Goal: Task Accomplishment & Management: Use online tool/utility

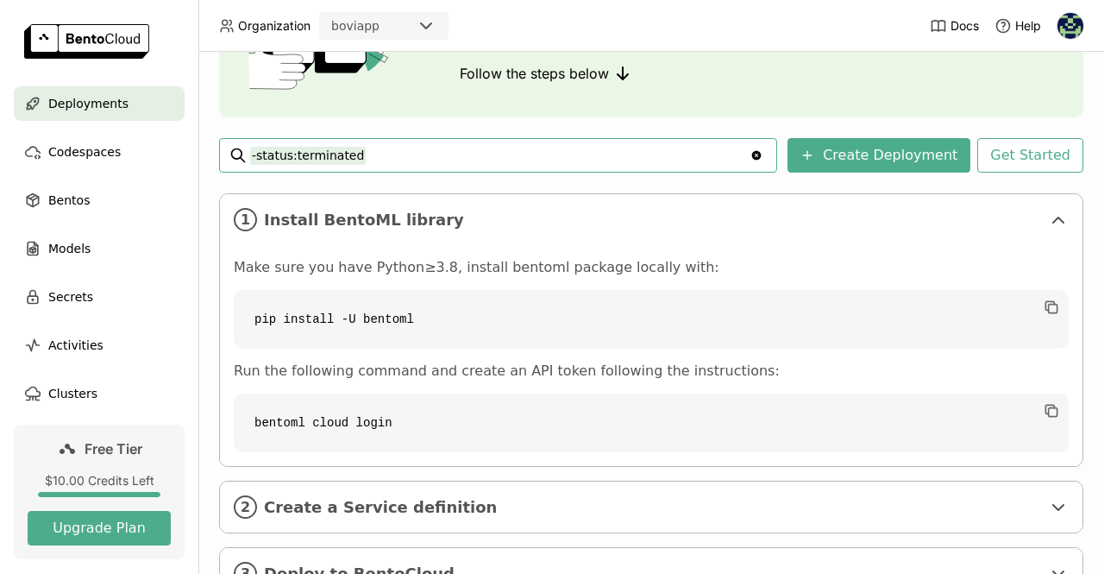
scroll to position [258, 0]
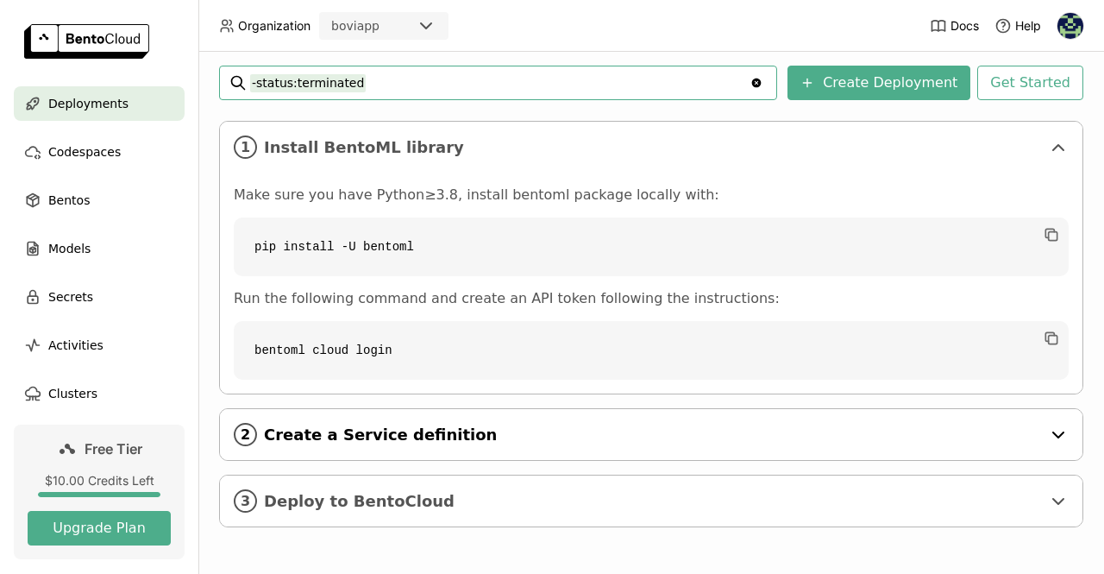
click at [805, 429] on span "Create a Service definition" at bounding box center [652, 434] width 777 height 19
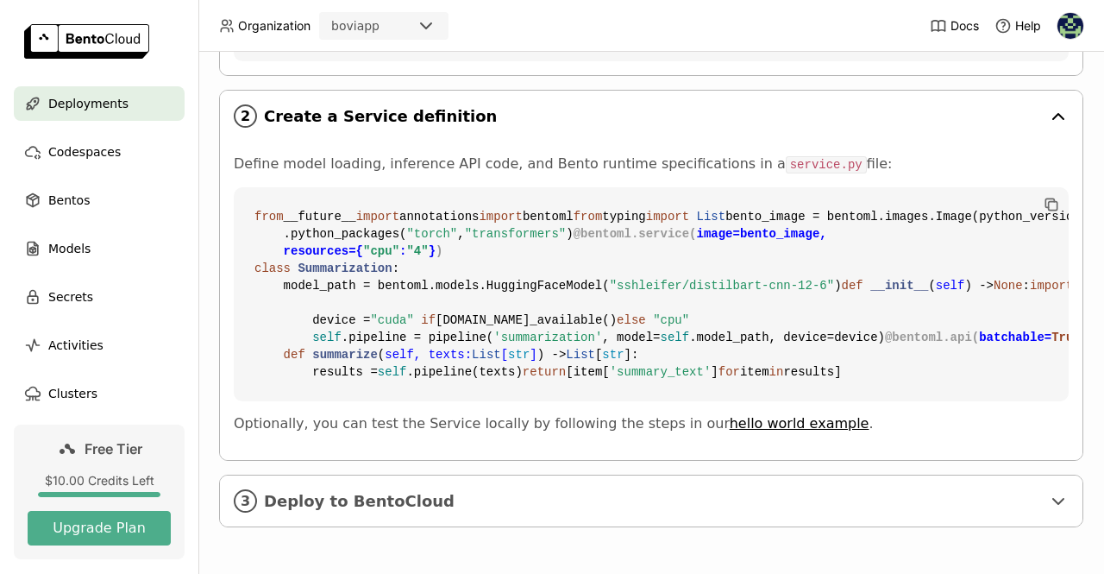
scroll to position [888, 0]
click at [659, 492] on span "Deploy to BentoCloud" at bounding box center [652, 501] width 777 height 19
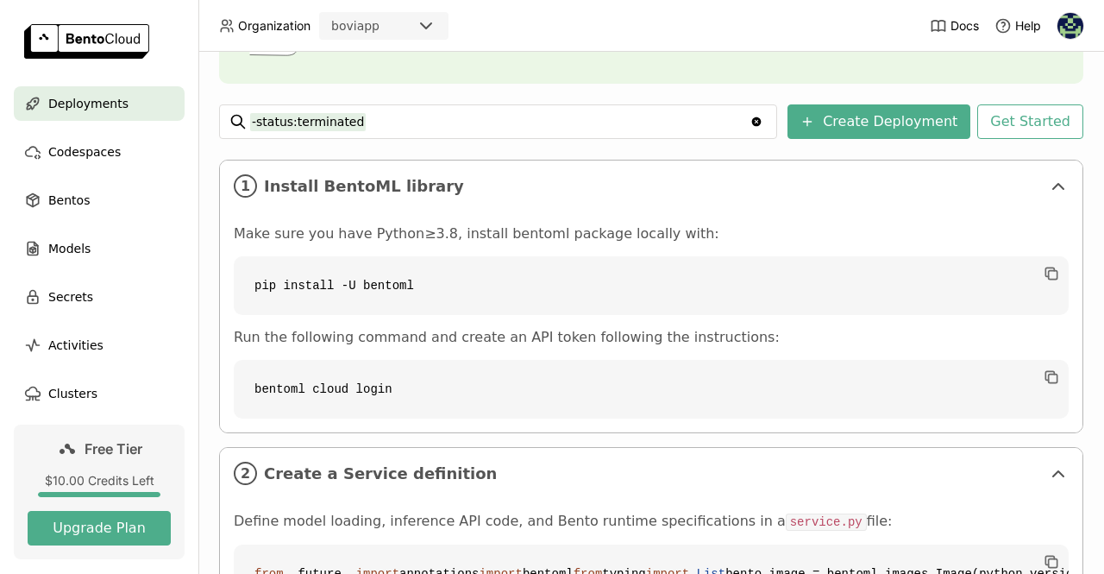
scroll to position [0, 0]
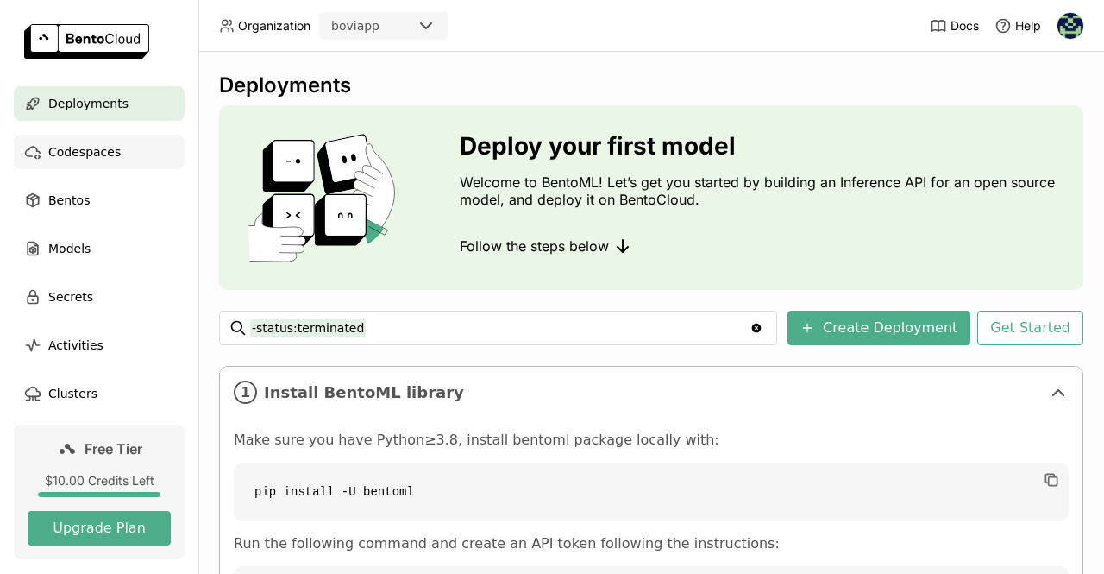
click at [50, 153] on span "Codespaces" at bounding box center [84, 152] width 72 height 21
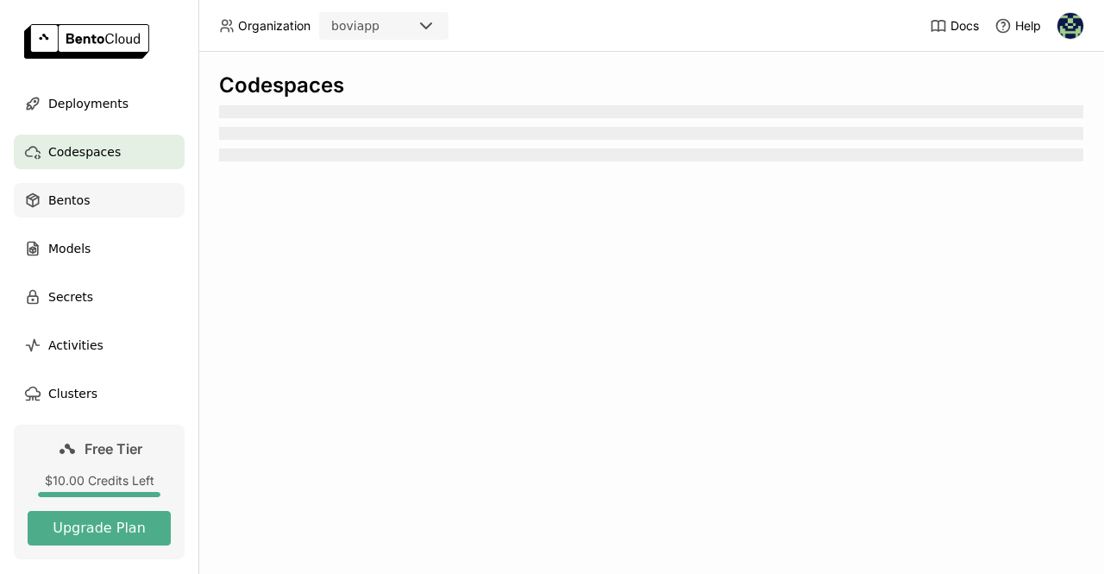
click at [85, 211] on div "Bentos" at bounding box center [99, 200] width 171 height 35
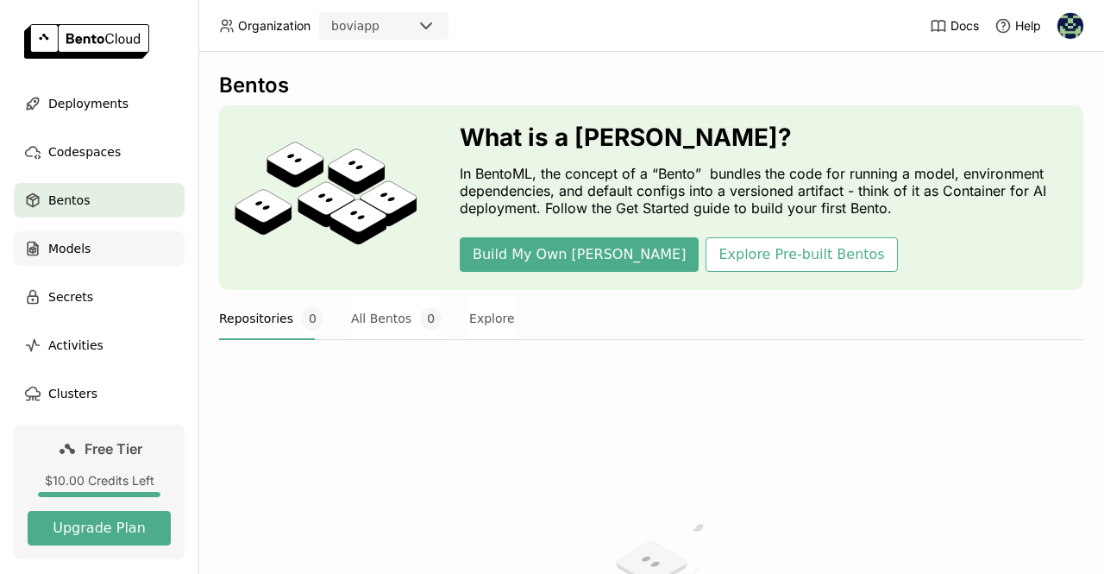
click at [105, 235] on div "Models" at bounding box center [99, 248] width 171 height 35
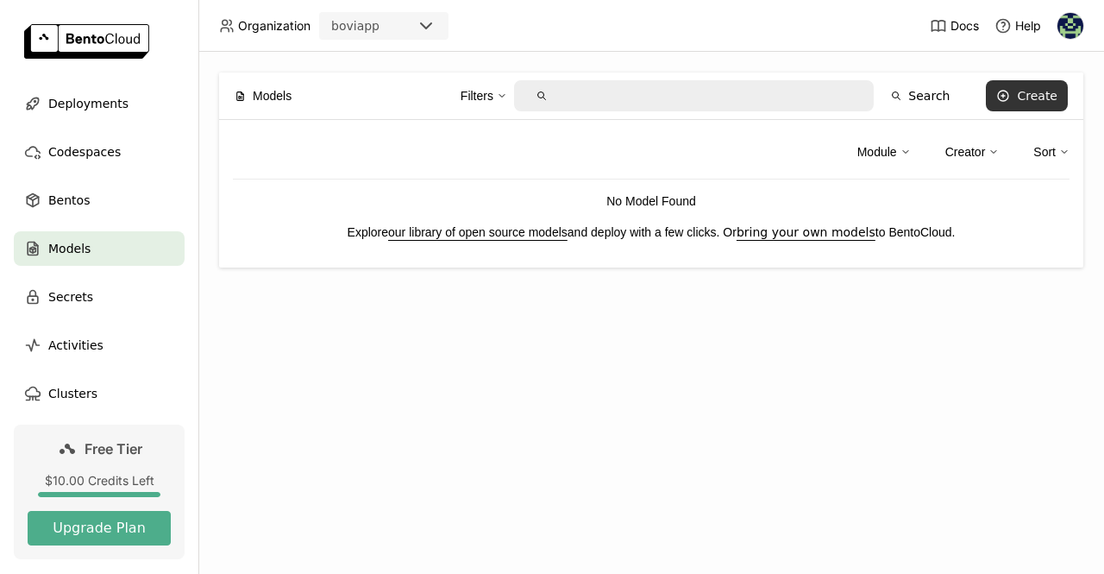
click at [1037, 104] on button "Create" at bounding box center [1027, 95] width 82 height 31
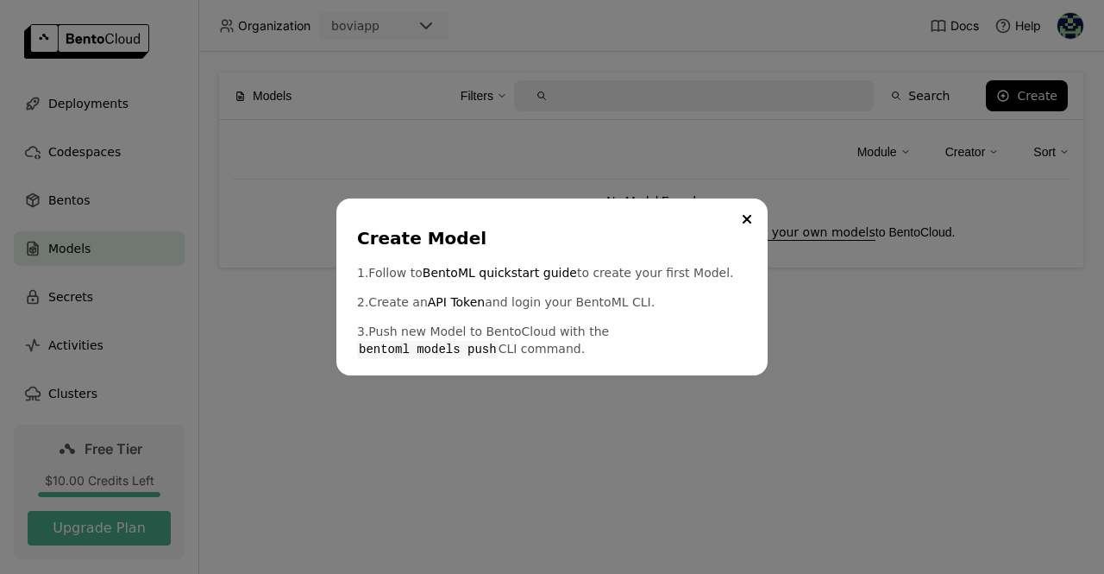
click at [499, 341] on code "bentoml models push" at bounding box center [428, 349] width 142 height 17
click at [740, 212] on button "Close" at bounding box center [747, 219] width 21 height 21
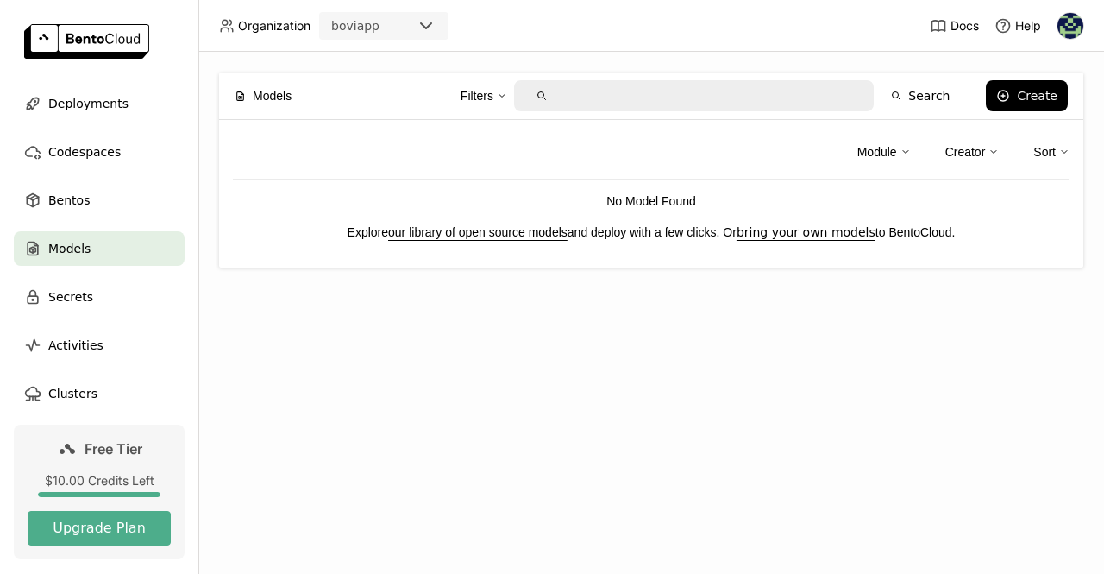
click at [82, 130] on ul "Deployments Codespaces Bentos Models Secrets Activities Clusters" at bounding box center [99, 248] width 198 height 324
click at [96, 110] on span "Deployments" at bounding box center [88, 103] width 80 height 21
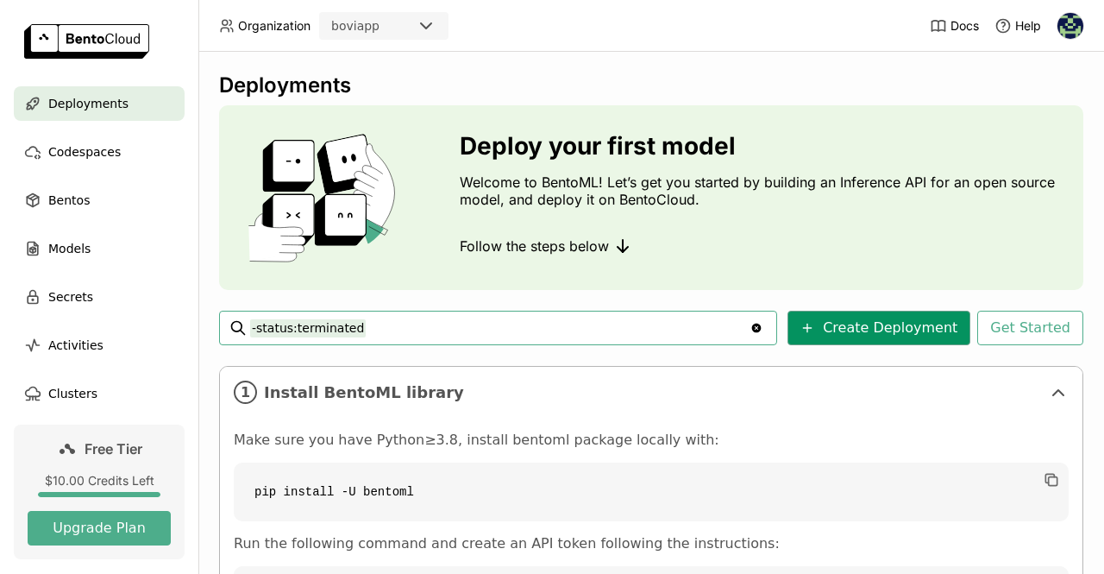
click at [883, 338] on button "Create Deployment" at bounding box center [879, 328] width 183 height 35
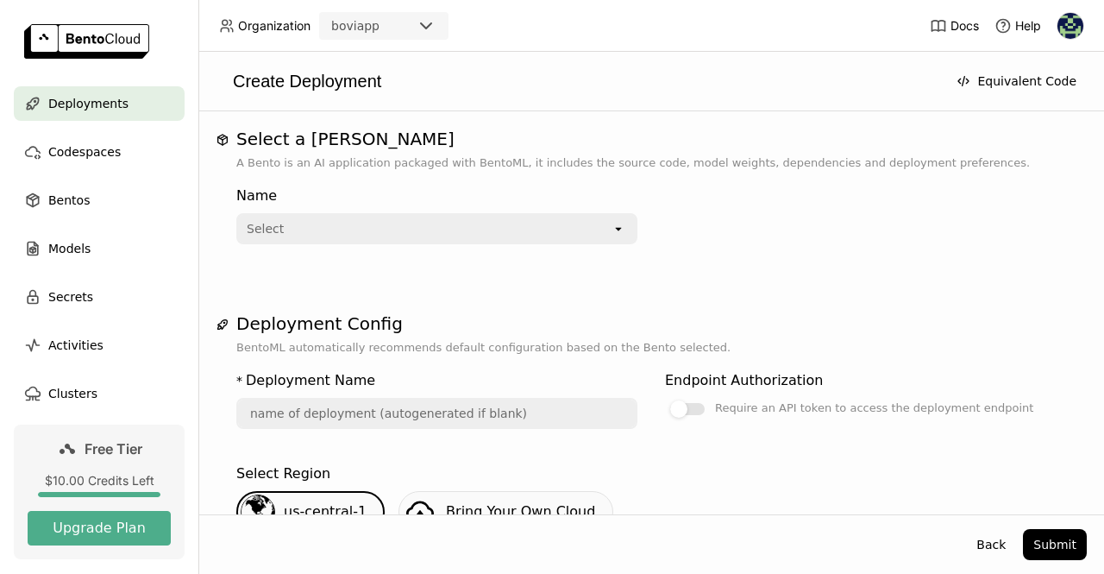
click at [349, 230] on div "Select" at bounding box center [425, 229] width 374 height 28
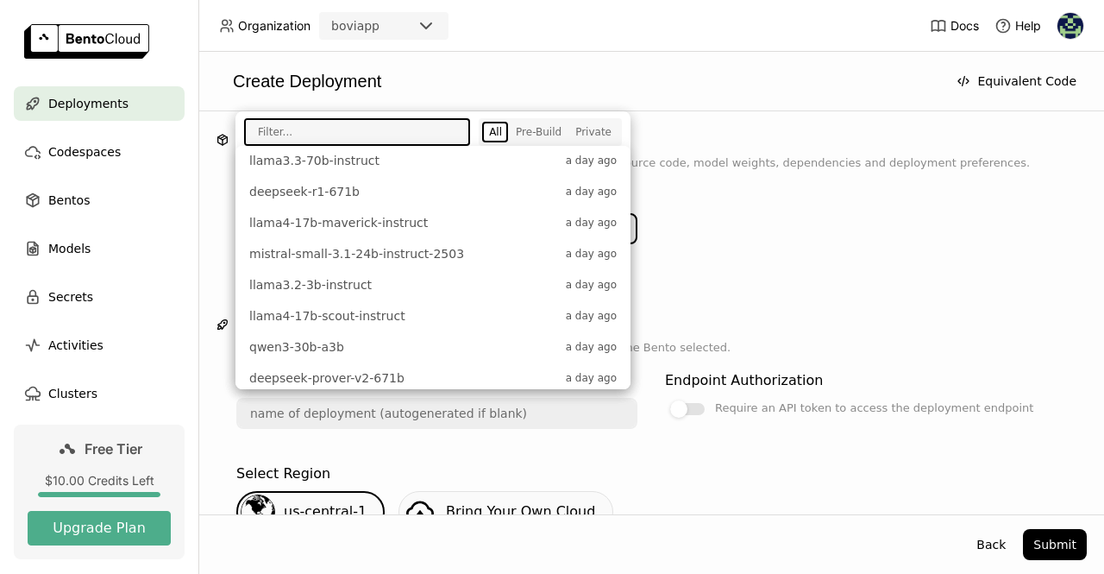
scroll to position [720, 0]
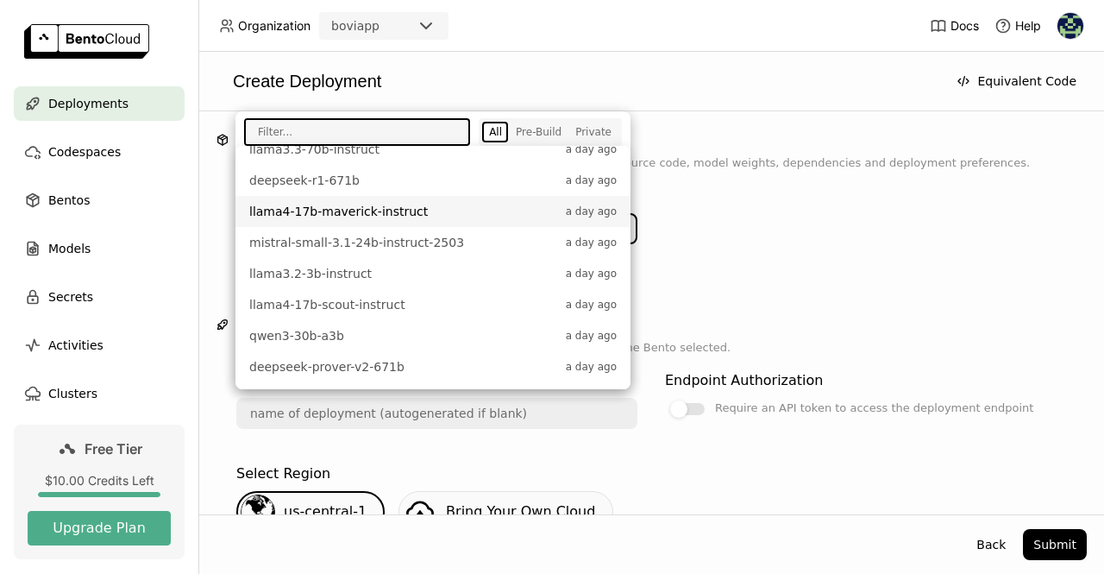
click at [951, 224] on div "Name Select open" at bounding box center [651, 212] width 830 height 66
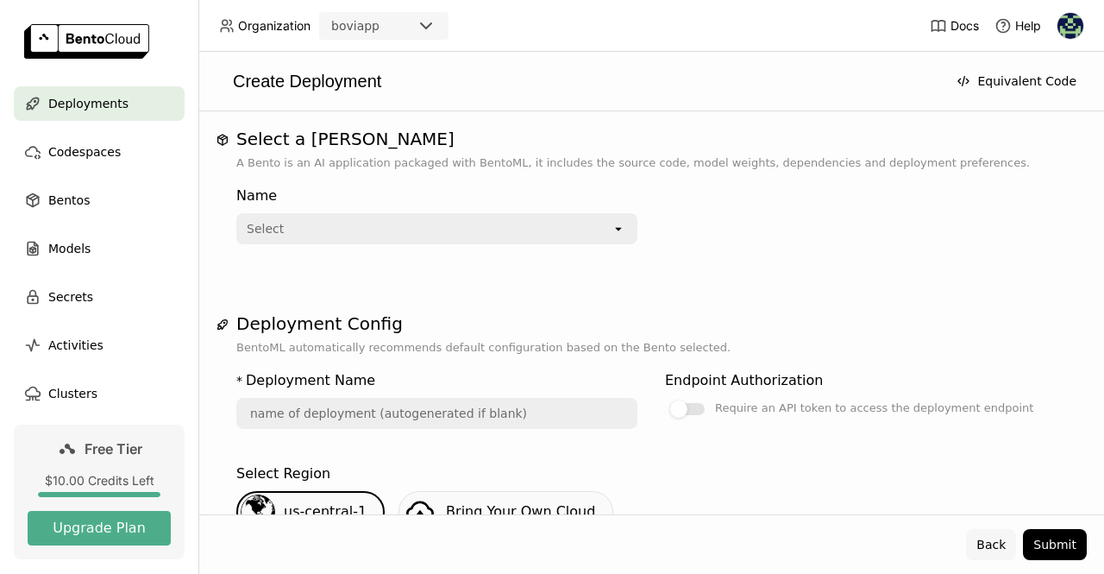
click at [991, 547] on button "Back" at bounding box center [991, 544] width 50 height 31
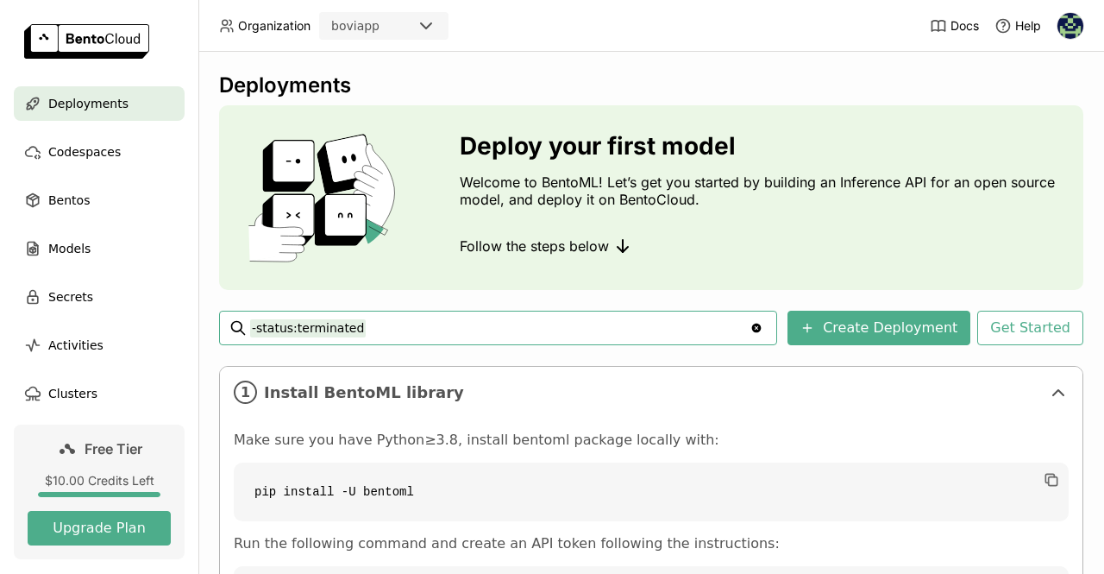
click at [467, 296] on div "Deployments Deploy your first model Welcome to BentoML! Let’s get you started b…" at bounding box center [651, 435] width 865 height 726
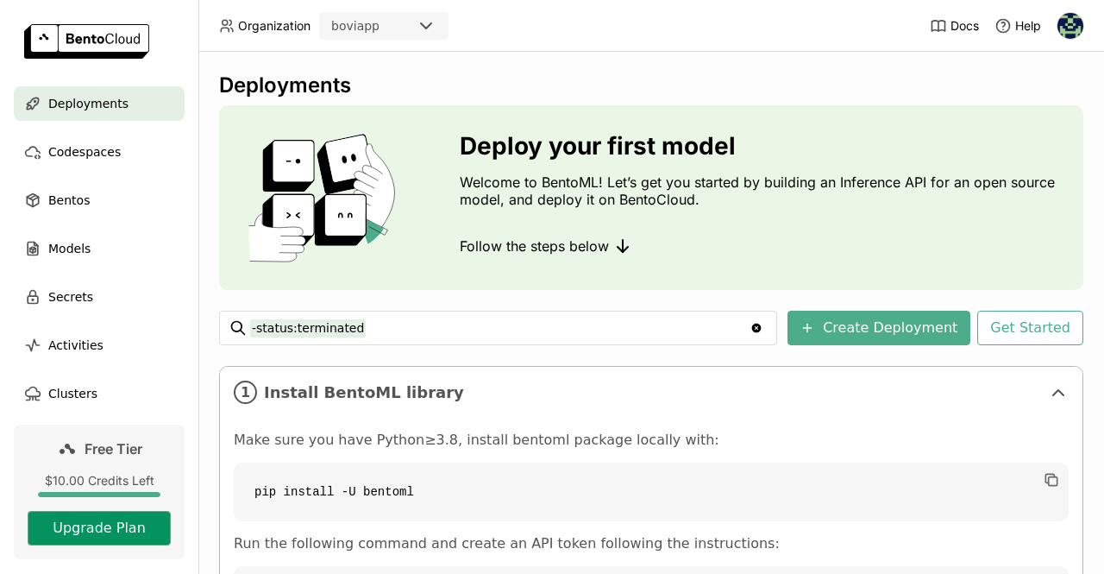
click at [107, 534] on button "Upgrade Plan" at bounding box center [99, 528] width 143 height 35
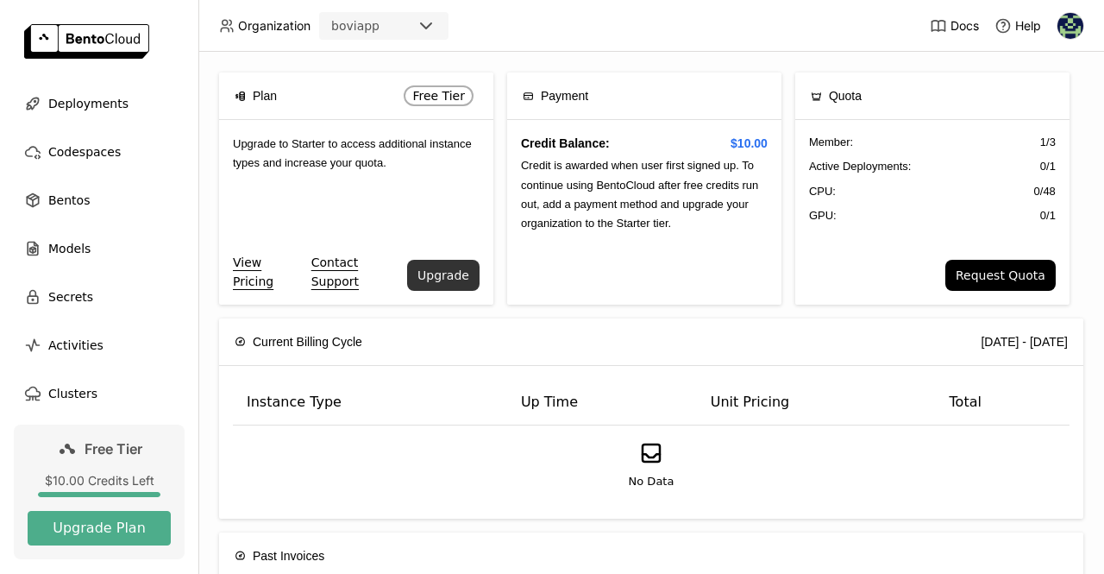
click at [425, 272] on button "Upgrade" at bounding box center [443, 275] width 72 height 31
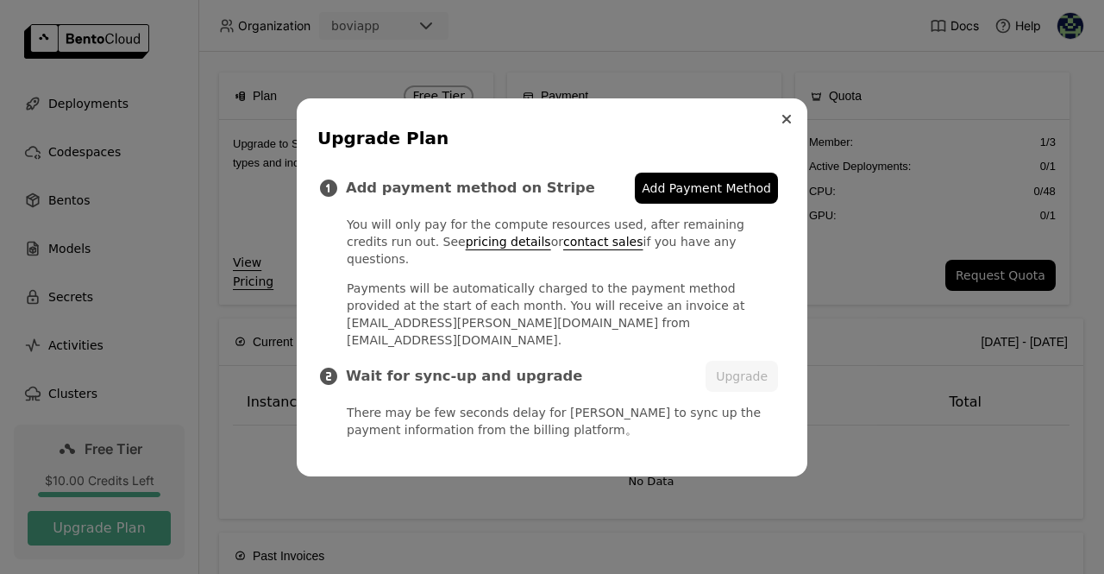
click at [793, 129] on button "Close" at bounding box center [787, 119] width 21 height 21
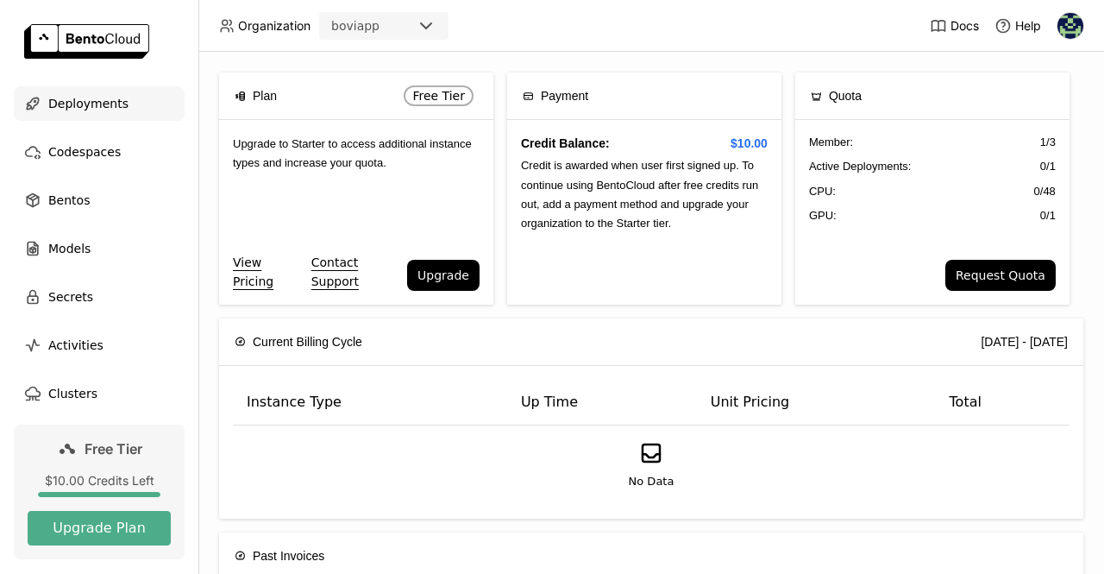
click at [95, 104] on span "Deployments" at bounding box center [88, 103] width 80 height 21
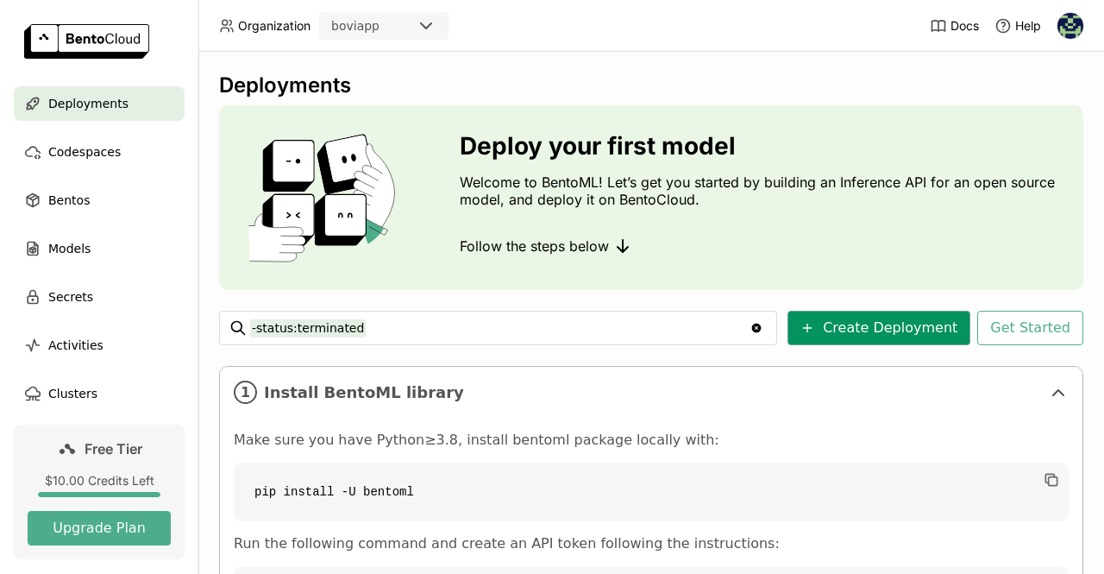
click at [908, 336] on button "Create Deployment" at bounding box center [879, 328] width 183 height 35
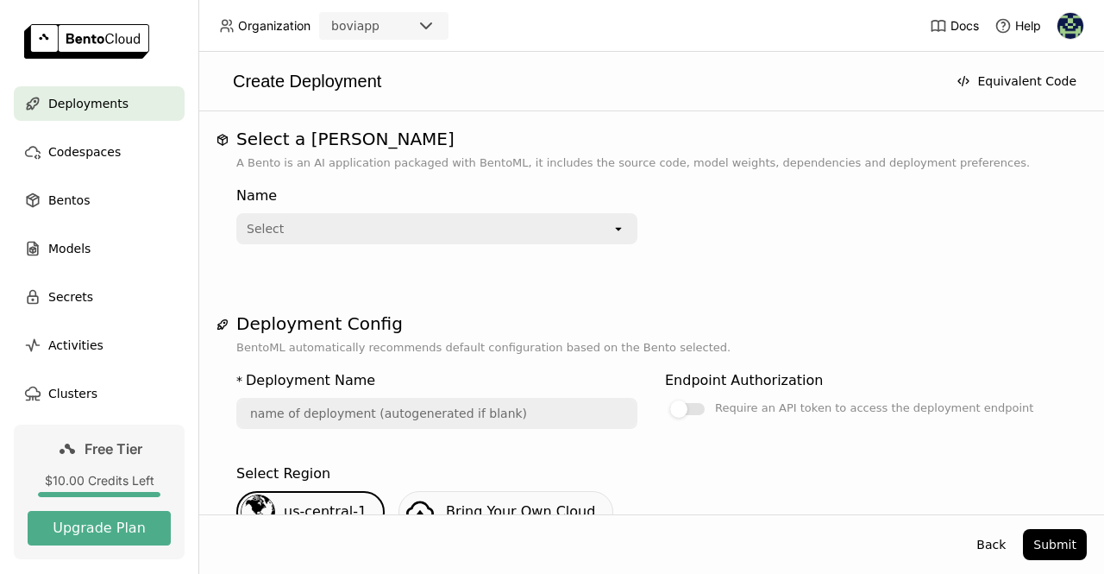
click at [556, 236] on div "Select" at bounding box center [425, 229] width 374 height 28
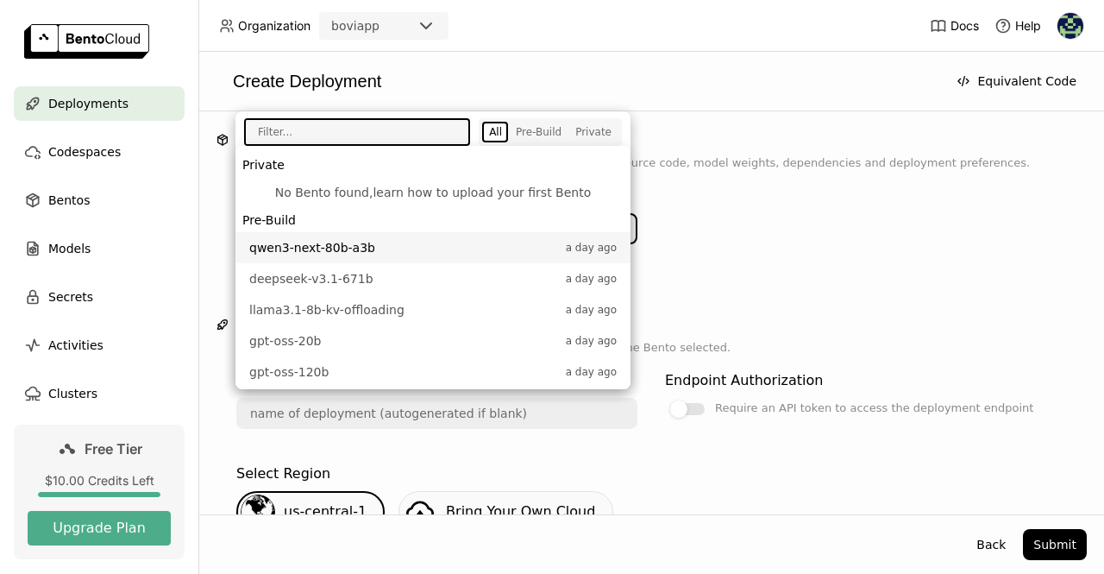
click at [456, 198] on link "learn how to upload your first Bento" at bounding box center [482, 193] width 218 height 14
click at [767, 219] on div "Name Select open" at bounding box center [651, 212] width 830 height 66
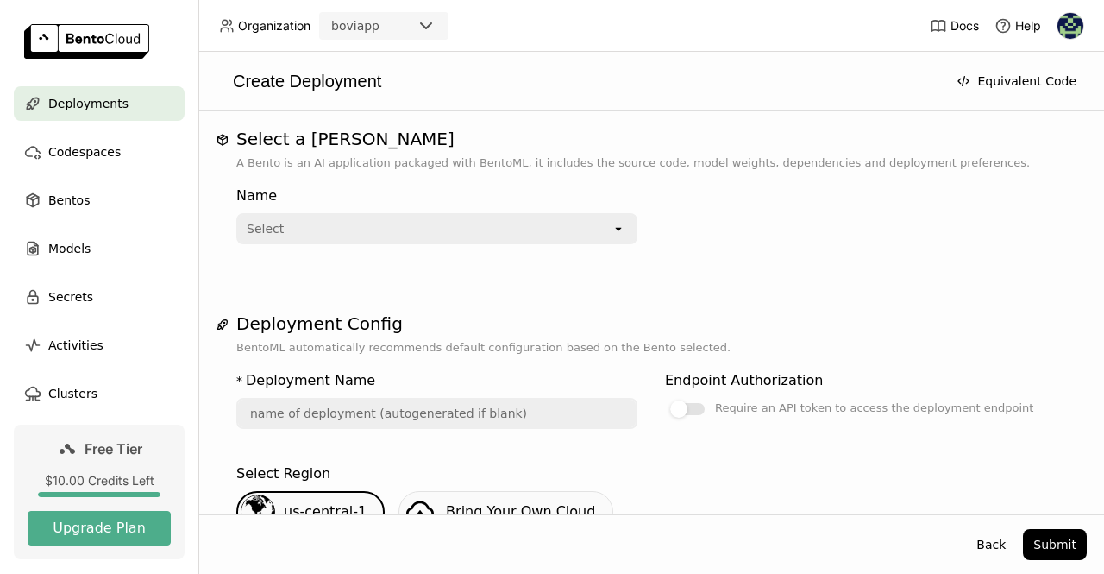
click at [404, 232] on div "Select" at bounding box center [425, 229] width 374 height 28
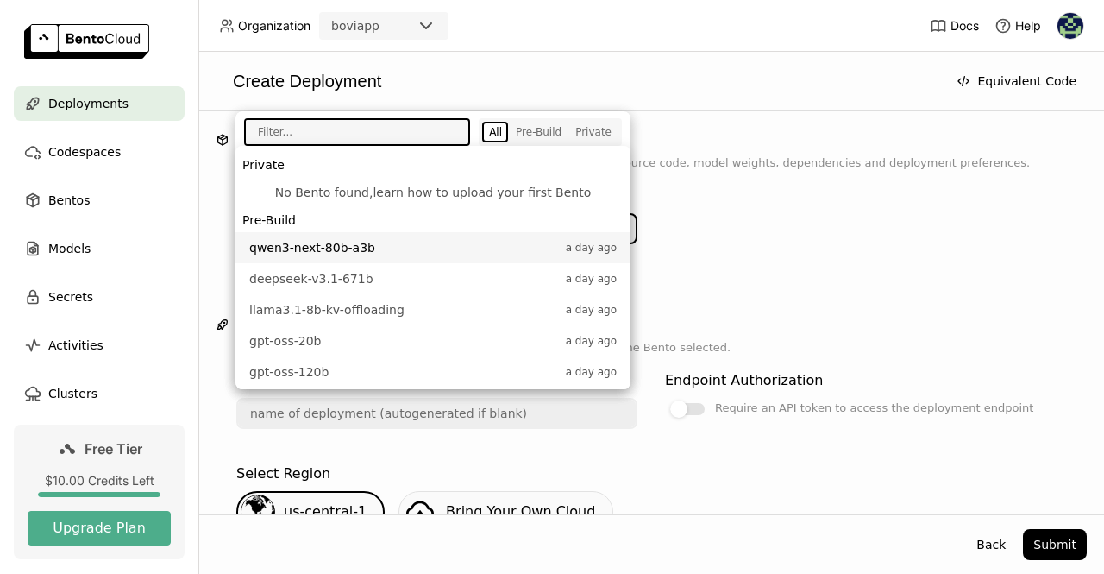
click at [508, 192] on link "learn how to upload your first Bento" at bounding box center [482, 193] width 218 height 14
click at [521, 186] on link "learn how to upload your first Bento" at bounding box center [482, 193] width 218 height 14
